Goal: Navigation & Orientation: Find specific page/section

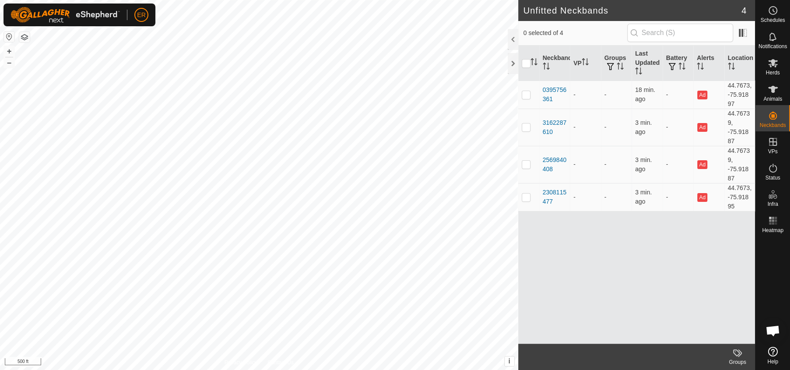
scroll to position [6977, 0]
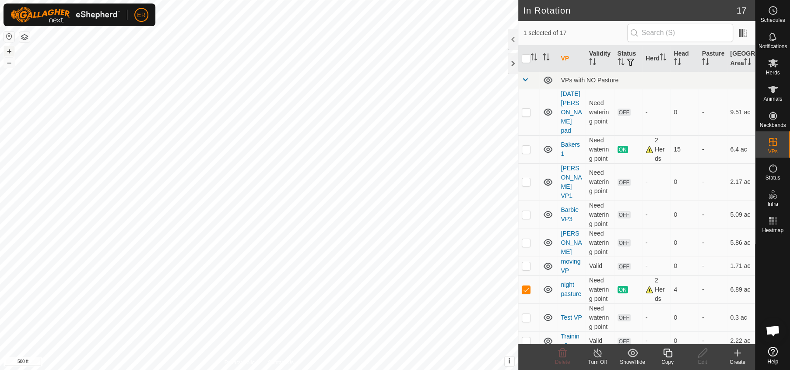
click at [8, 52] on button "+" at bounding box center [9, 51] width 11 height 11
click at [772, 86] on icon at bounding box center [773, 89] width 10 height 7
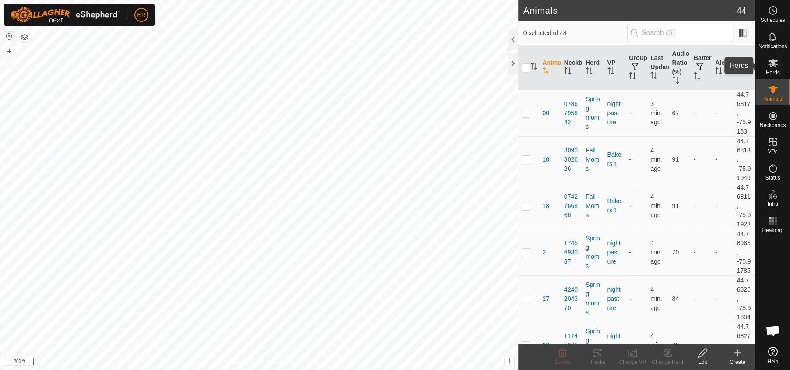
click at [770, 62] on icon at bounding box center [773, 63] width 11 height 11
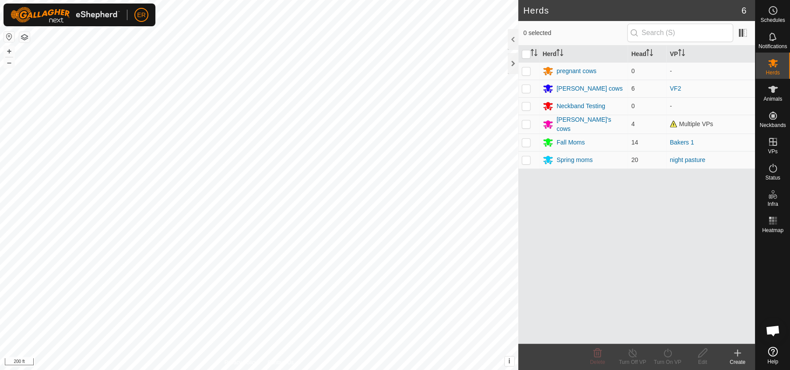
click at [770, 62] on icon at bounding box center [773, 63] width 11 height 11
click at [773, 65] on icon at bounding box center [773, 63] width 10 height 8
click at [596, 112] on td "Neckband Testing" at bounding box center [583, 106] width 89 height 18
click at [527, 159] on p-checkbox at bounding box center [526, 159] width 9 height 7
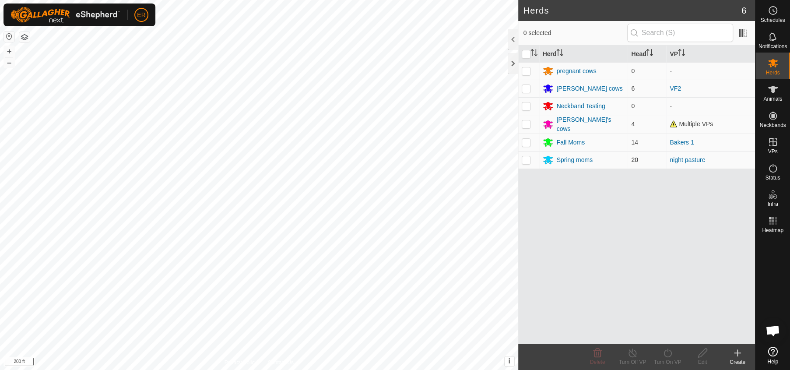
checkbox input "true"
click at [692, 335] on div "Herd Head VP pregnant cows 0 - [PERSON_NAME] cows 6 VF2 Neckband Testing 0 - [P…" at bounding box center [636, 195] width 237 height 298
click at [771, 88] on icon at bounding box center [773, 89] width 10 height 7
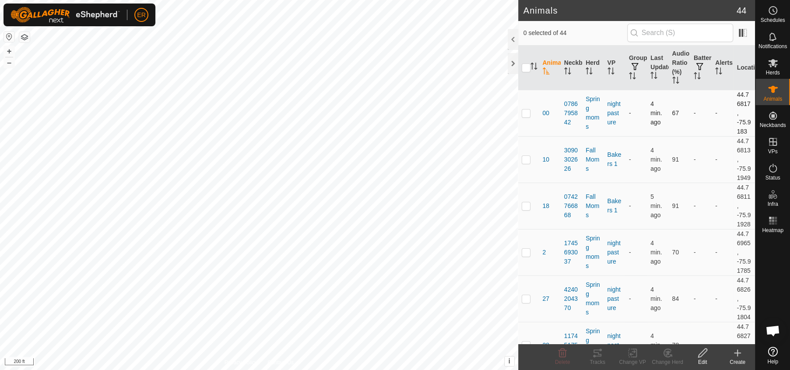
click at [525, 113] on p-checkbox at bounding box center [526, 112] width 9 height 7
checkbox input "false"
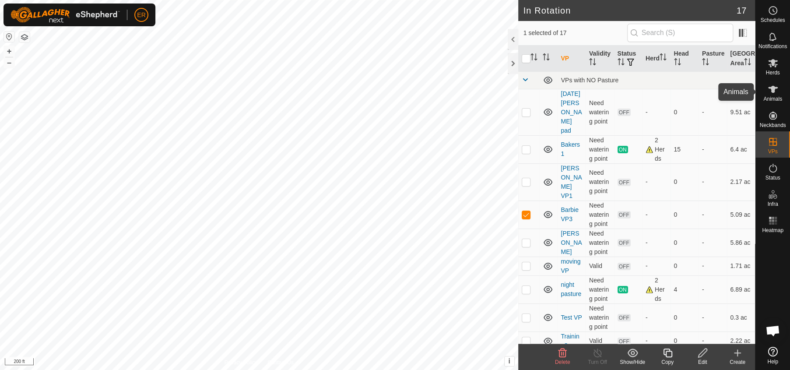
click at [770, 88] on icon at bounding box center [773, 89] width 11 height 11
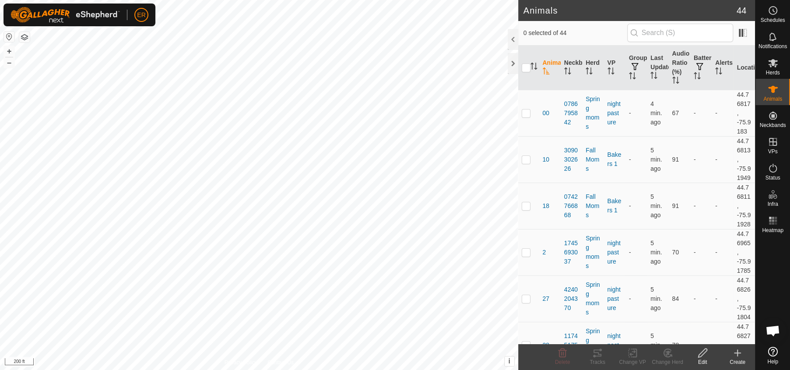
click at [770, 88] on icon at bounding box center [773, 89] width 11 height 11
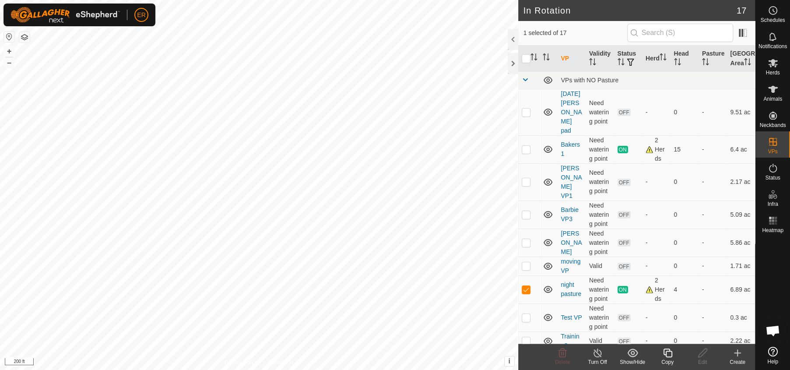
checkbox input "false"
